Goal: Navigation & Orientation: Find specific page/section

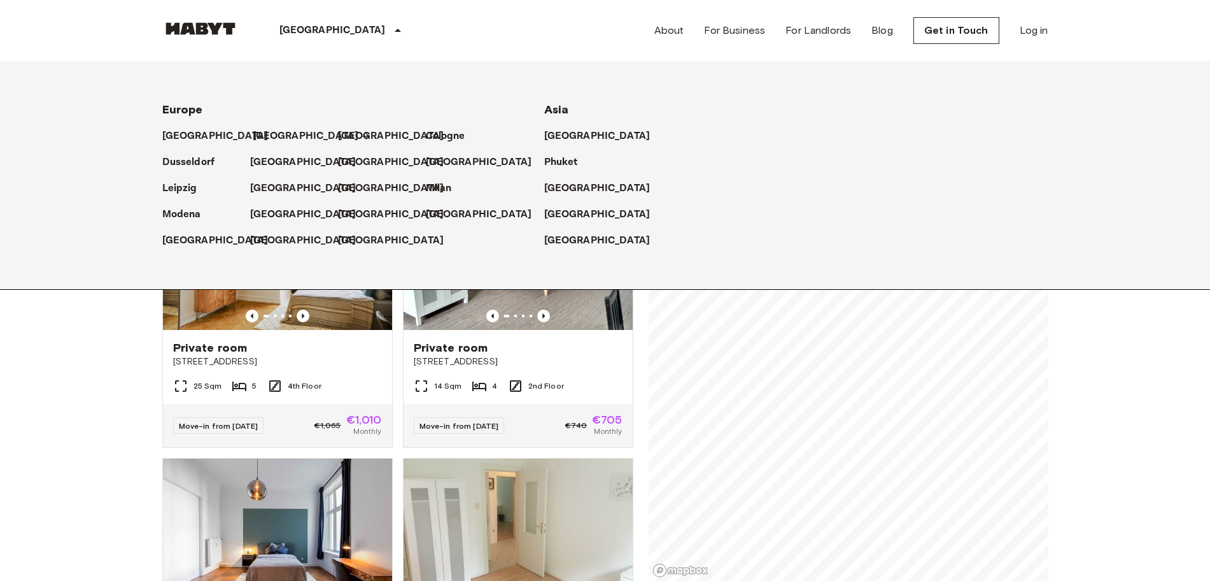
click at [265, 141] on p "[GEOGRAPHIC_DATA]" at bounding box center [306, 136] width 106 height 15
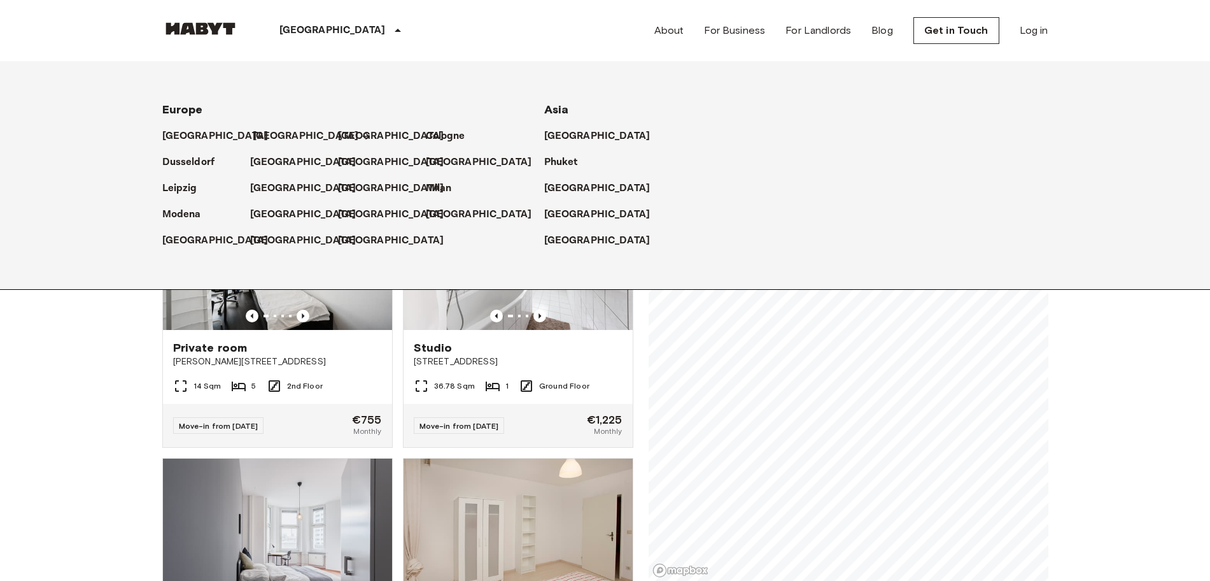
click at [281, 131] on link "[GEOGRAPHIC_DATA]" at bounding box center [312, 136] width 119 height 15
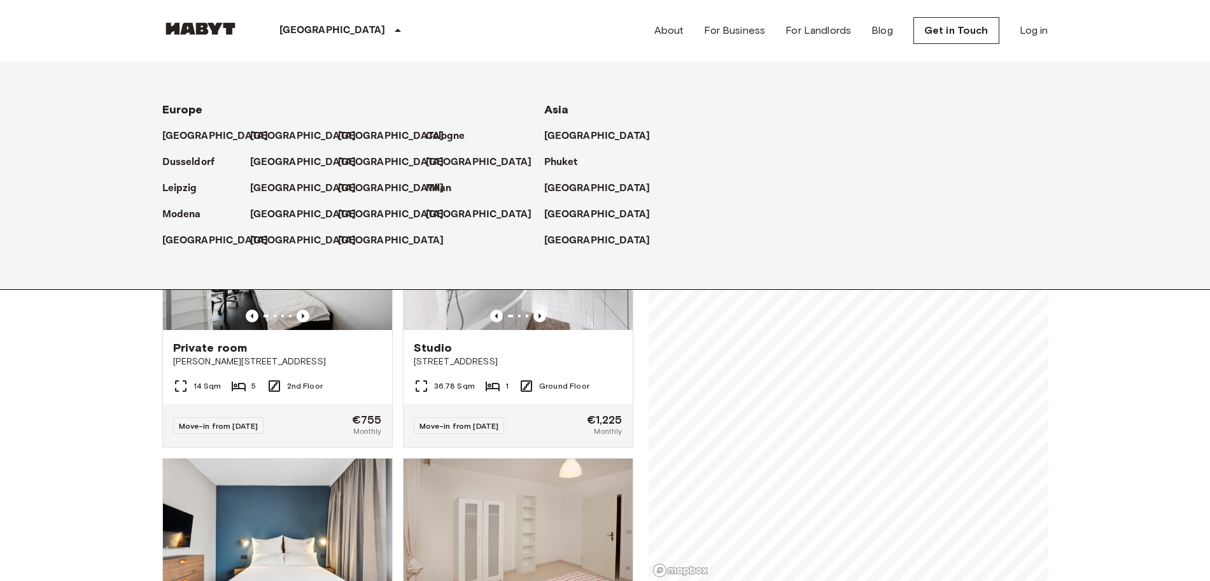
click at [390, 35] on icon at bounding box center [397, 30] width 15 height 15
click at [390, 24] on icon at bounding box center [397, 30] width 15 height 15
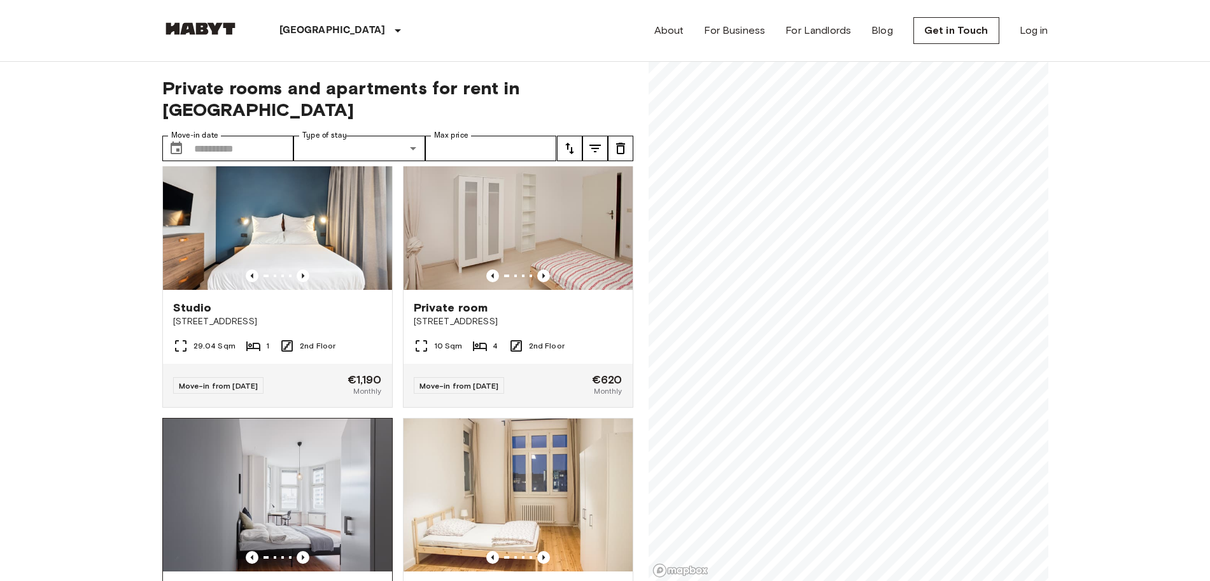
scroll to position [318, 0]
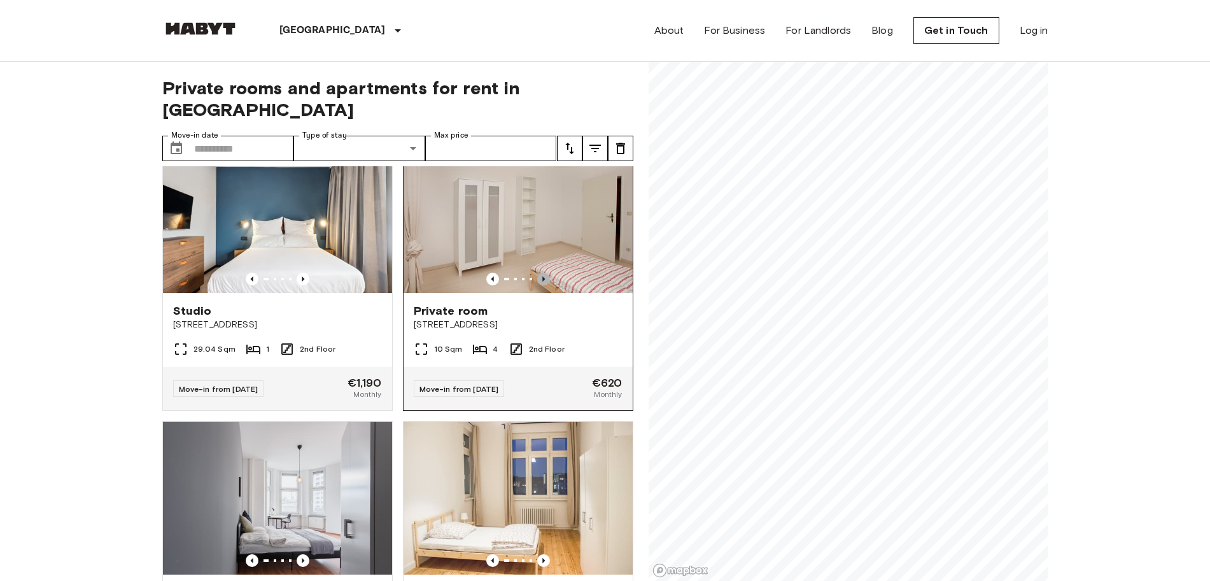
click at [538, 272] on icon "Previous image" at bounding box center [543, 278] width 13 height 13
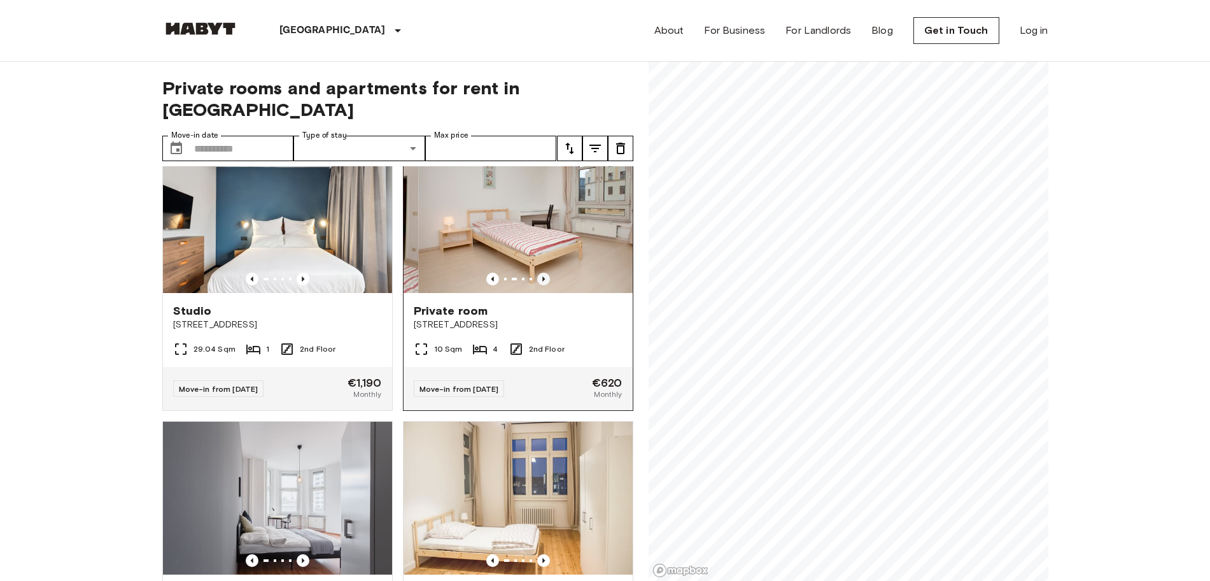
click at [538, 272] on icon "Previous image" at bounding box center [543, 278] width 13 height 13
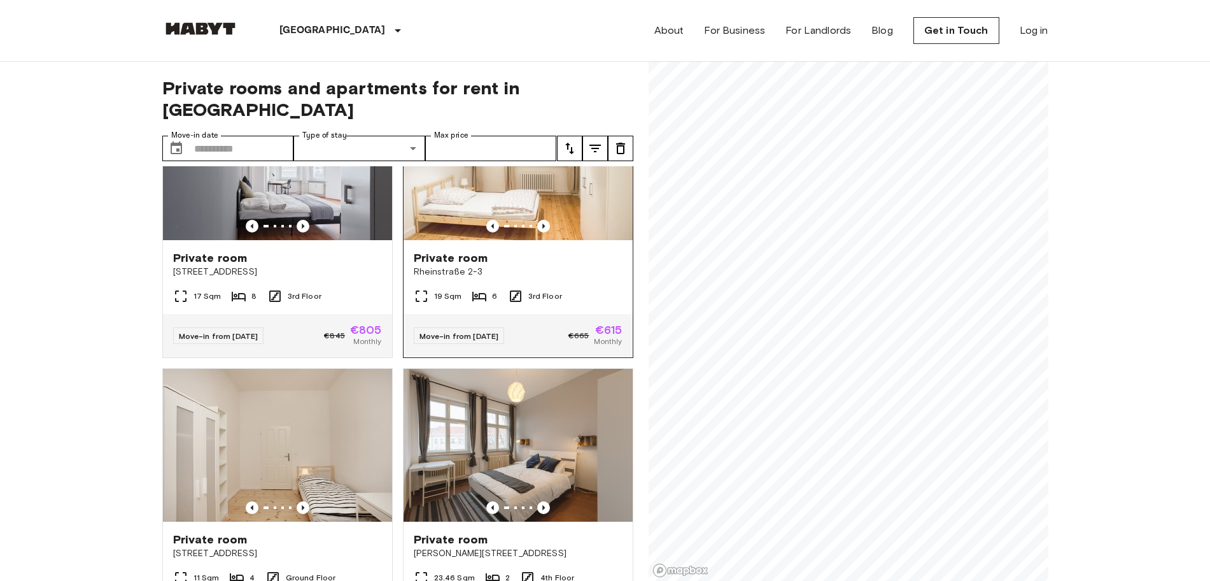
scroll to position [637, 0]
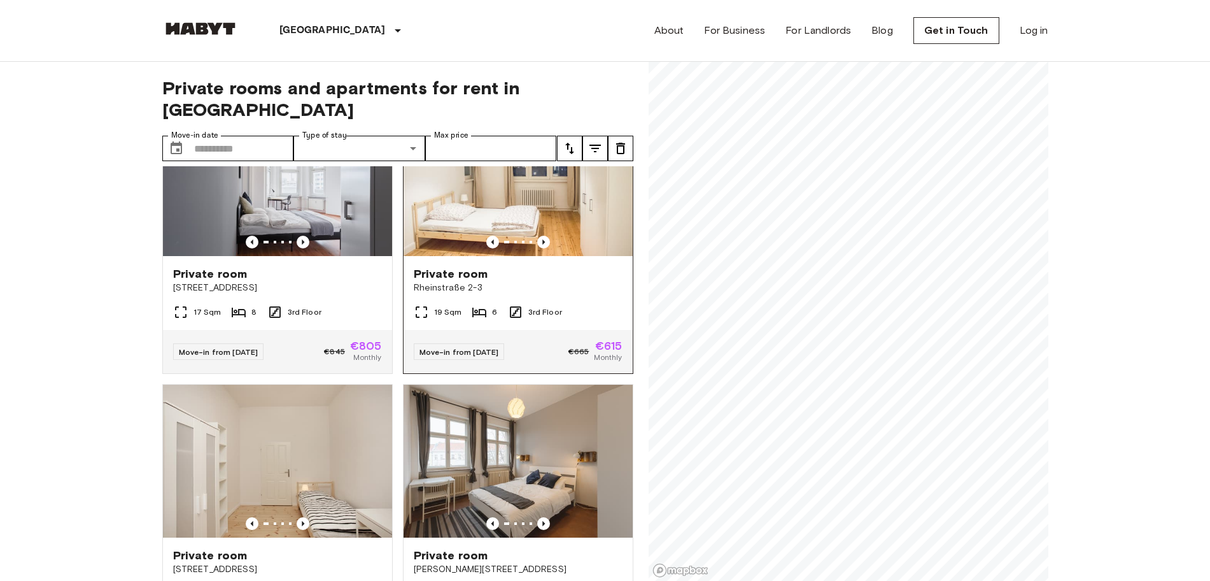
click at [495, 307] on div "19 Sqm 6 3rd Floor" at bounding box center [518, 316] width 229 height 25
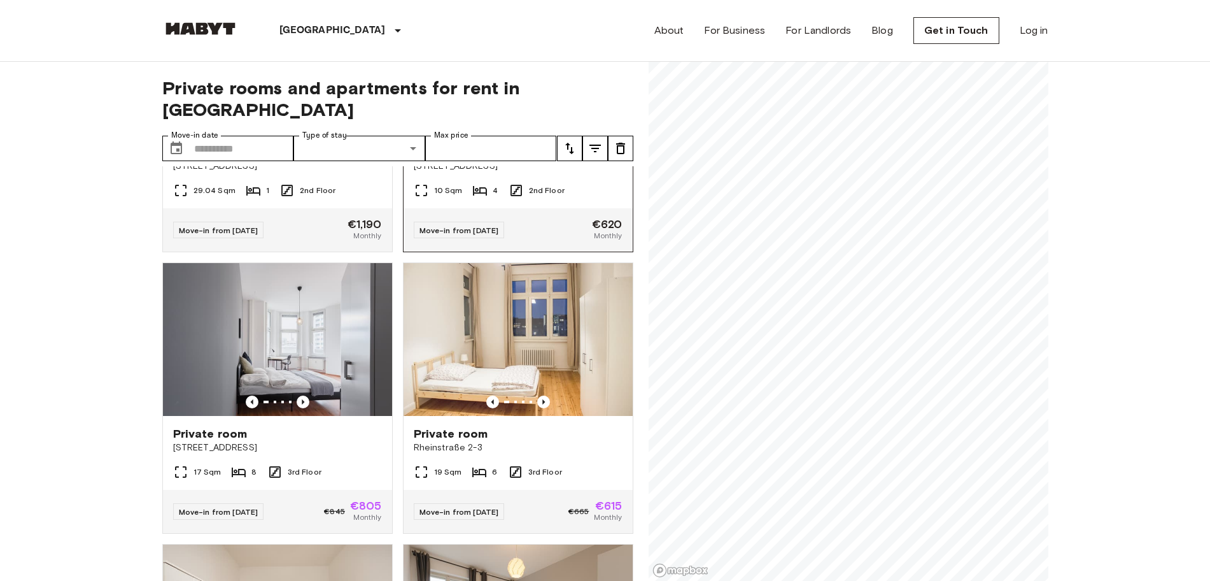
scroll to position [477, 0]
